Goal: Navigation & Orientation: Find specific page/section

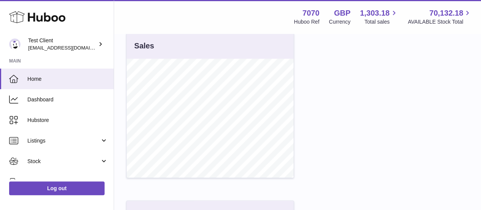
scroll to position [297, 0]
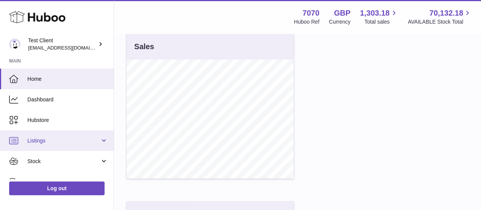
click at [78, 139] on span "Listings" at bounding box center [63, 140] width 73 height 7
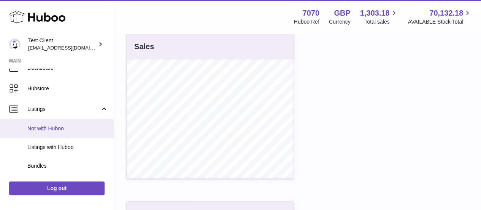
click at [79, 127] on span "Not with Huboo" at bounding box center [67, 128] width 81 height 7
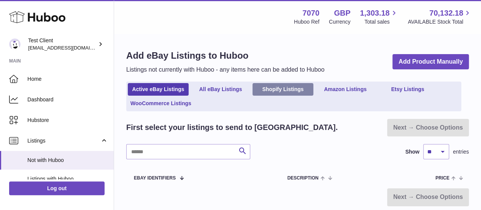
click at [288, 89] on link "Shopify Listings" at bounding box center [283, 89] width 61 height 13
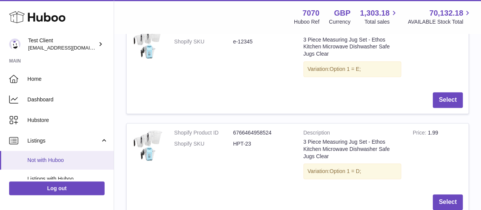
scroll to position [40, 0]
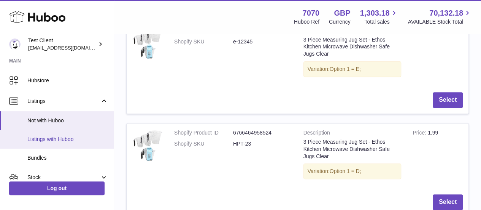
click at [56, 139] on span "Listings with Huboo" at bounding box center [67, 138] width 81 height 7
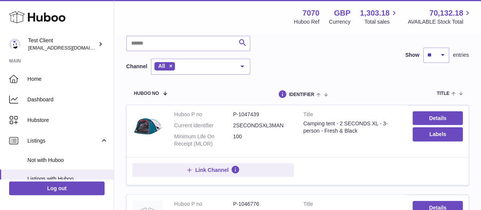
scroll to position [76, 0]
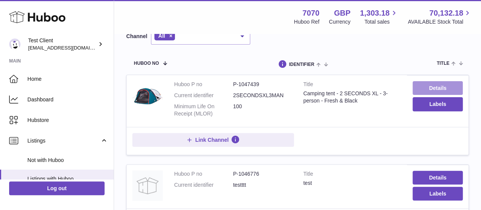
click at [426, 84] on link "Details" at bounding box center [438, 88] width 50 height 14
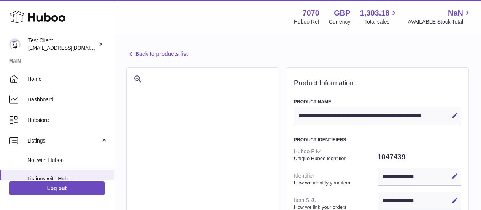
select select
select select "****"
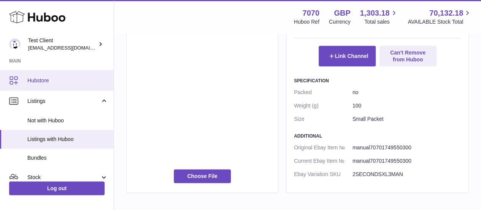
scroll to position [45, 0]
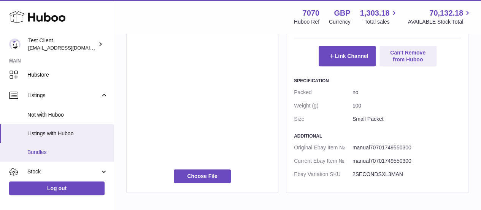
click at [45, 153] on span "Bundles" at bounding box center [67, 151] width 81 height 7
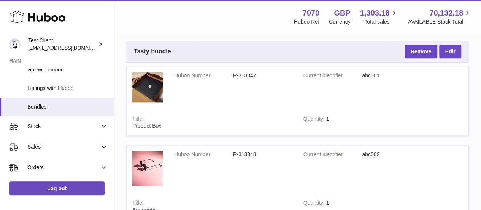
scroll to position [91, 0]
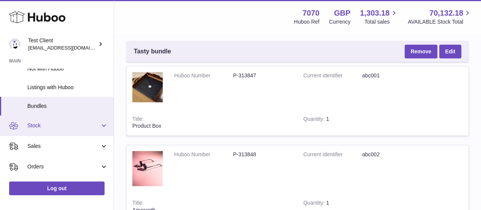
click at [56, 124] on span "Stock" at bounding box center [63, 125] width 73 height 7
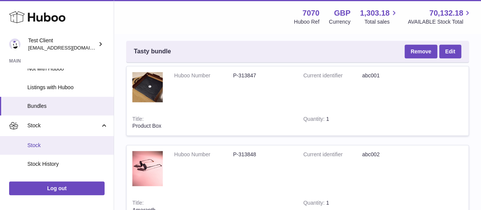
click at [54, 140] on link "Stock" at bounding box center [57, 145] width 114 height 19
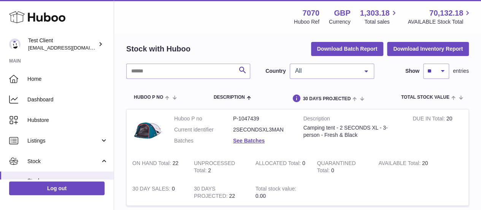
scroll to position [27, 0]
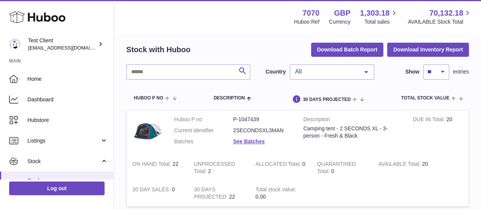
click at [324, 132] on div "Camping tent - 2 SECONDS XL - 3-person - Fresh & Black" at bounding box center [353, 132] width 98 height 14
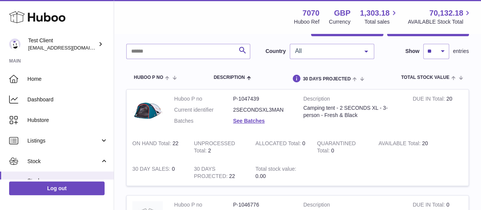
scroll to position [49, 0]
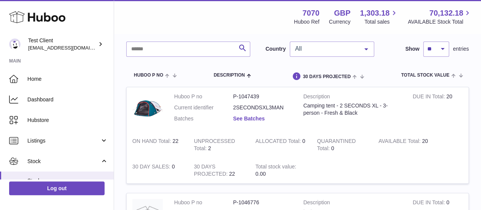
click at [262, 121] on link "See Batches" at bounding box center [249, 118] width 32 height 6
click at [417, 124] on div "× Batches Batch number Best before date On Hand Batch recalled BATCH-100625 31s…" at bounding box center [240, 105] width 481 height 210
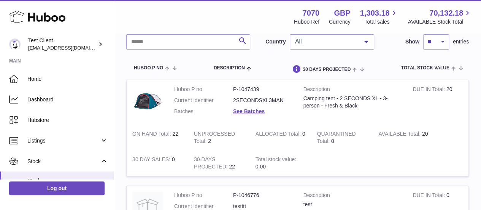
scroll to position [0, 0]
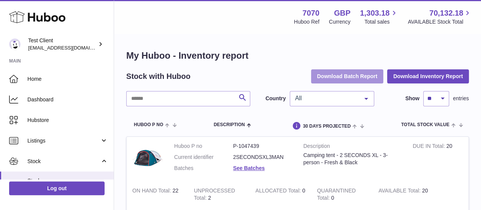
click at [349, 77] on button "Download Batch Report" at bounding box center [347, 76] width 73 height 14
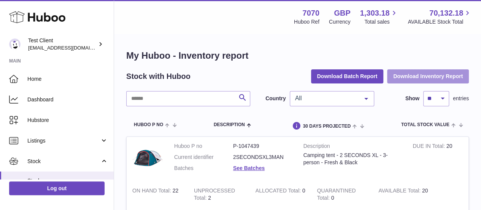
click at [408, 74] on button "Download Inventory Report" at bounding box center [428, 76] width 82 height 14
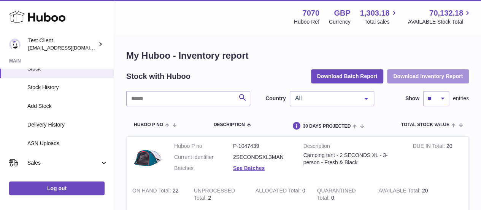
scroll to position [112, 0]
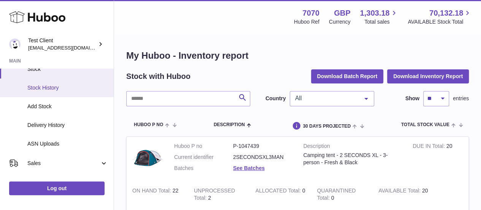
click at [69, 89] on span "Stock History" at bounding box center [67, 87] width 81 height 7
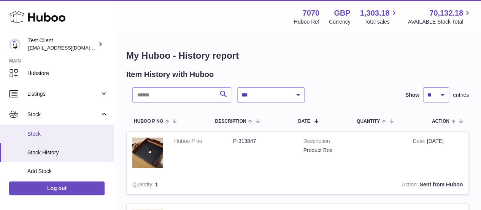
scroll to position [101, 0]
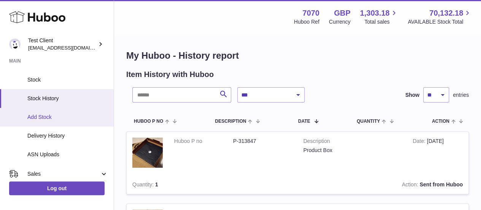
click at [62, 121] on link "Add Stock" at bounding box center [57, 117] width 114 height 19
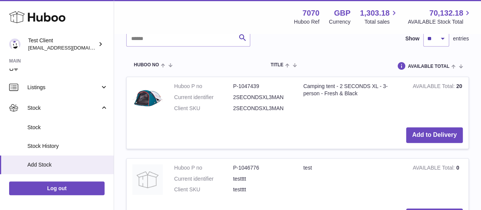
scroll to position [54, 0]
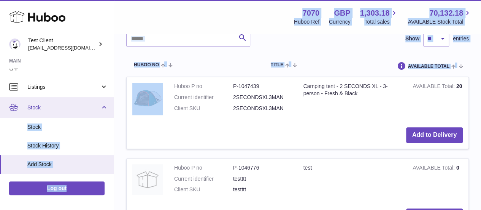
drag, startPoint x: 124, startPoint y: 98, endPoint x: 52, endPoint y: 103, distance: 72.1
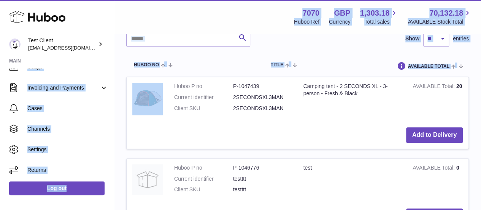
scroll to position [249, 0]
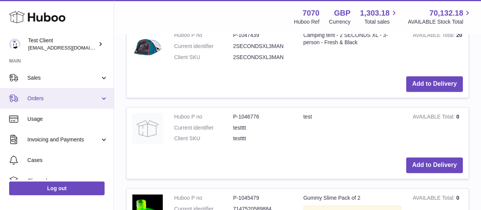
scroll to position [188, 0]
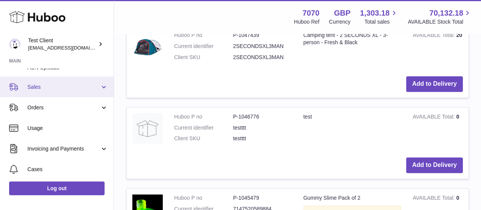
click at [77, 92] on link "Sales" at bounding box center [57, 87] width 114 height 21
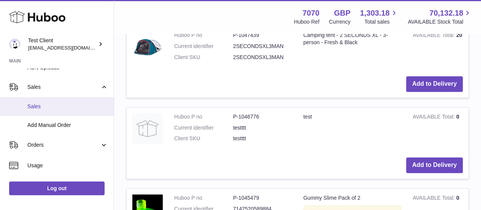
click at [58, 113] on link "Sales" at bounding box center [57, 106] width 114 height 19
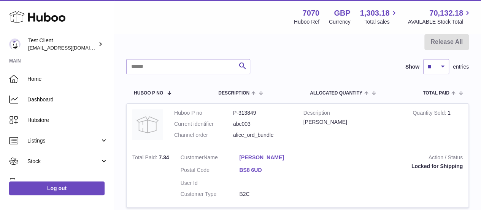
scroll to position [1, 0]
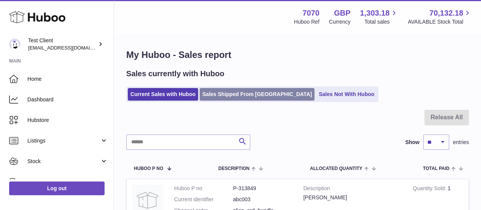
click at [250, 100] on link "Sales Shipped From [GEOGRAPHIC_DATA]" at bounding box center [257, 94] width 115 height 13
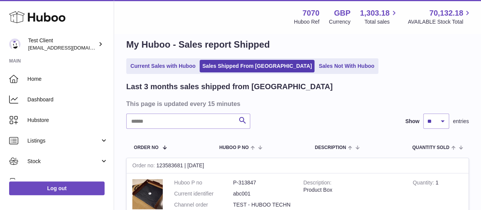
scroll to position [11, 0]
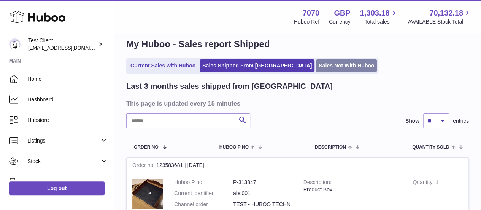
click at [325, 67] on link "Sales Not With Huboo" at bounding box center [346, 65] width 61 height 13
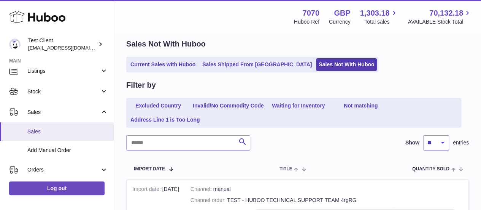
scroll to position [86, 0]
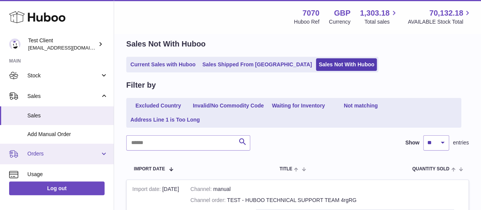
click at [34, 153] on span "Orders" at bounding box center [63, 153] width 73 height 7
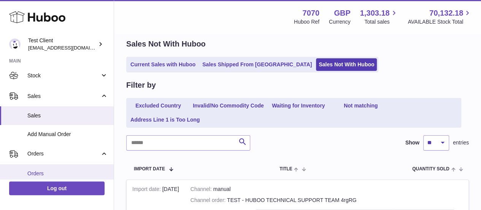
click at [41, 171] on span "Orders" at bounding box center [67, 173] width 81 height 7
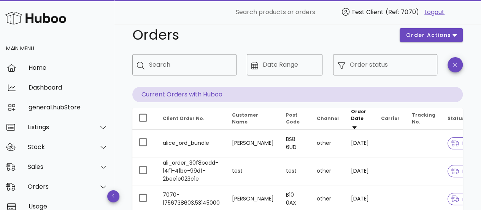
scroll to position [46, 0]
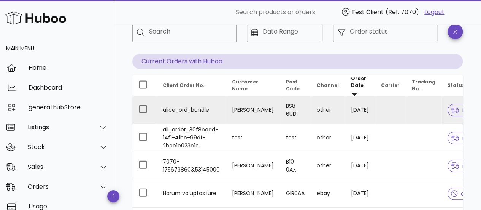
click at [204, 108] on td "alice_ord_bundle" at bounding box center [191, 110] width 69 height 28
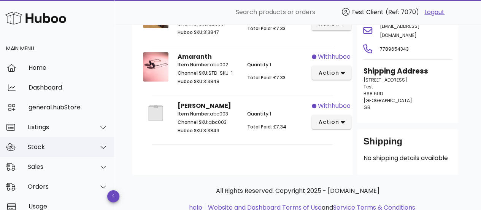
scroll to position [12, 0]
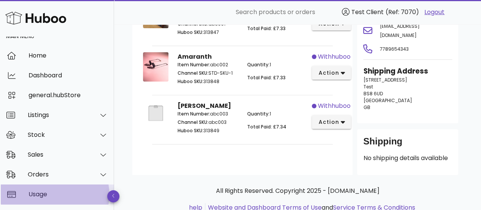
click at [41, 196] on div "Usage" at bounding box center [69, 193] width 80 height 7
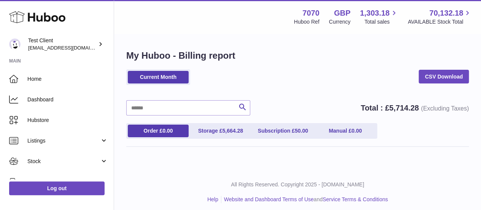
scroll to position [4, 0]
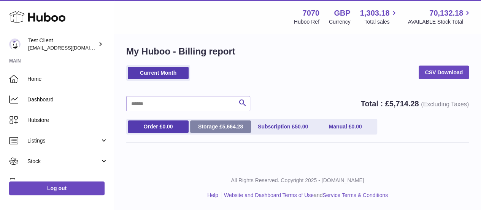
click at [214, 130] on link "Storage £ 5,664.28" at bounding box center [220, 126] width 61 height 13
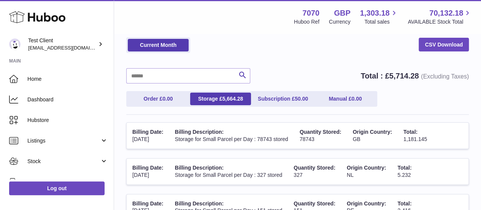
scroll to position [32, 0]
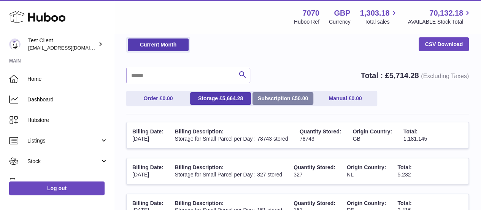
click at [287, 98] on link "Subscription £ 50.00" at bounding box center [283, 98] width 61 height 13
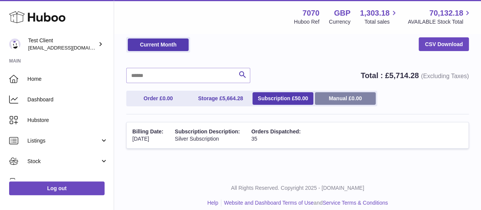
click at [357, 95] on span "0.00" at bounding box center [357, 98] width 10 height 6
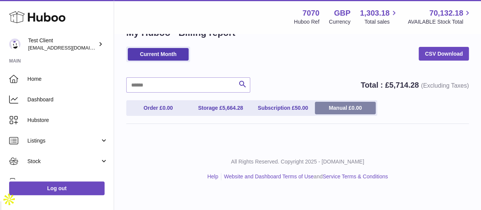
scroll to position [4, 0]
